Goal: Browse casually: Explore the website without a specific task or goal

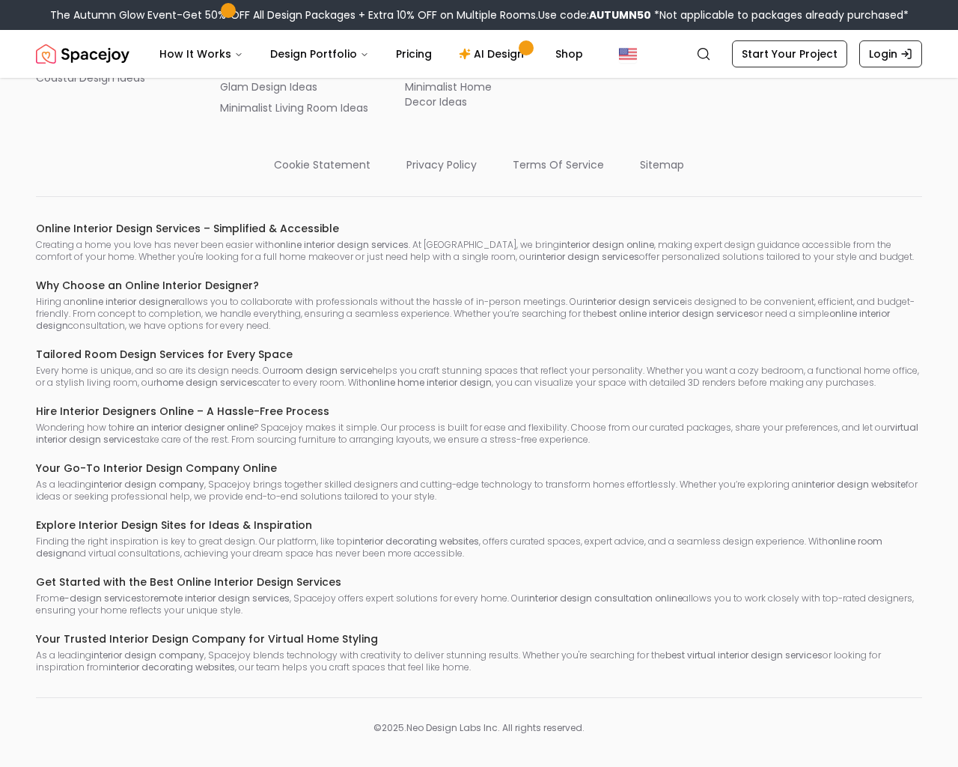
scroll to position [8194, 0]
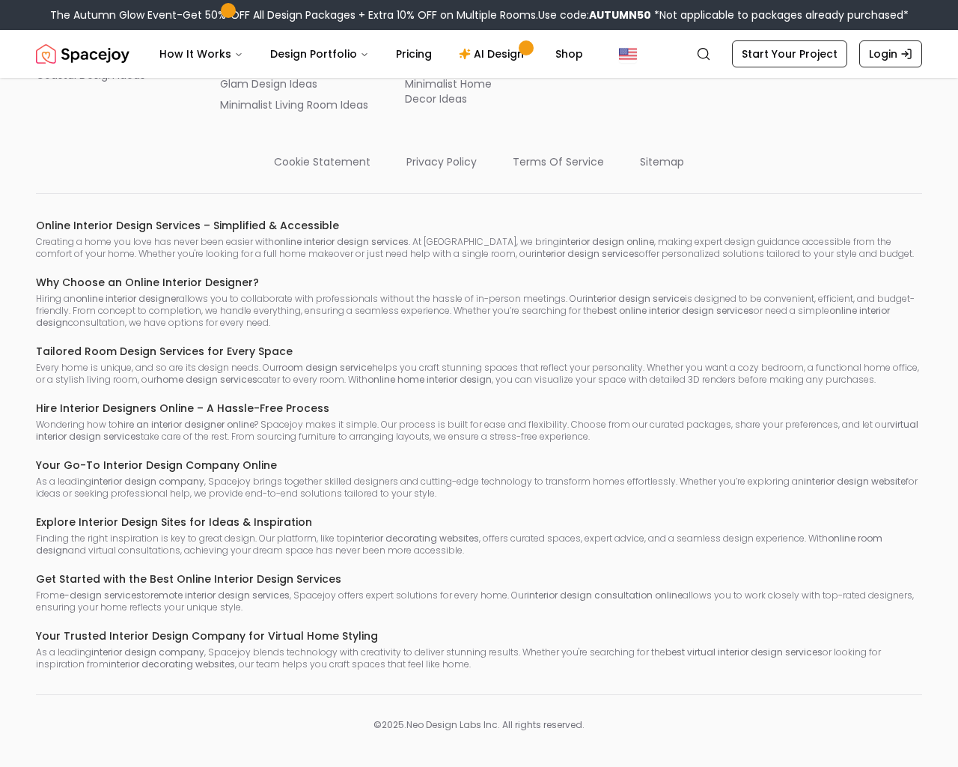
scroll to position [8176, 0]
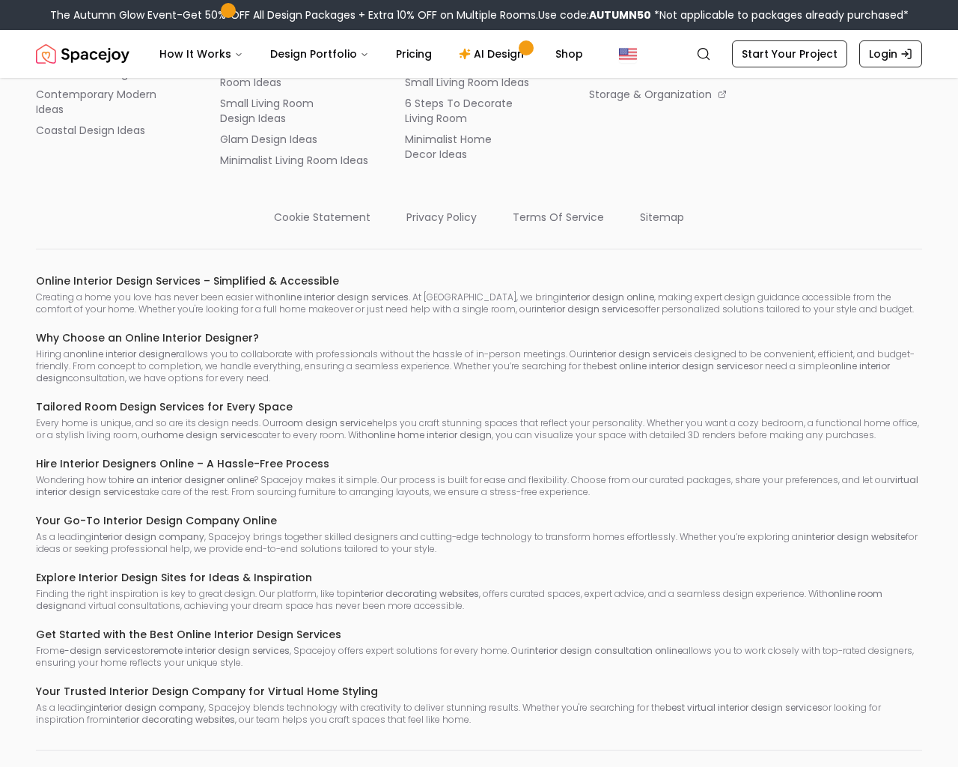
scroll to position [1070, 0]
